Goal: Task Accomplishment & Management: Manage account settings

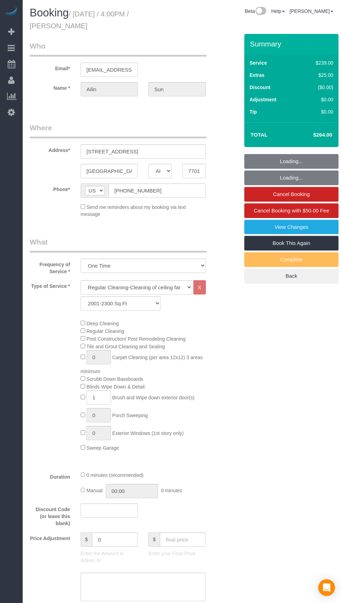
select select "TX"
select select "3"
